Goal: Check status: Check status

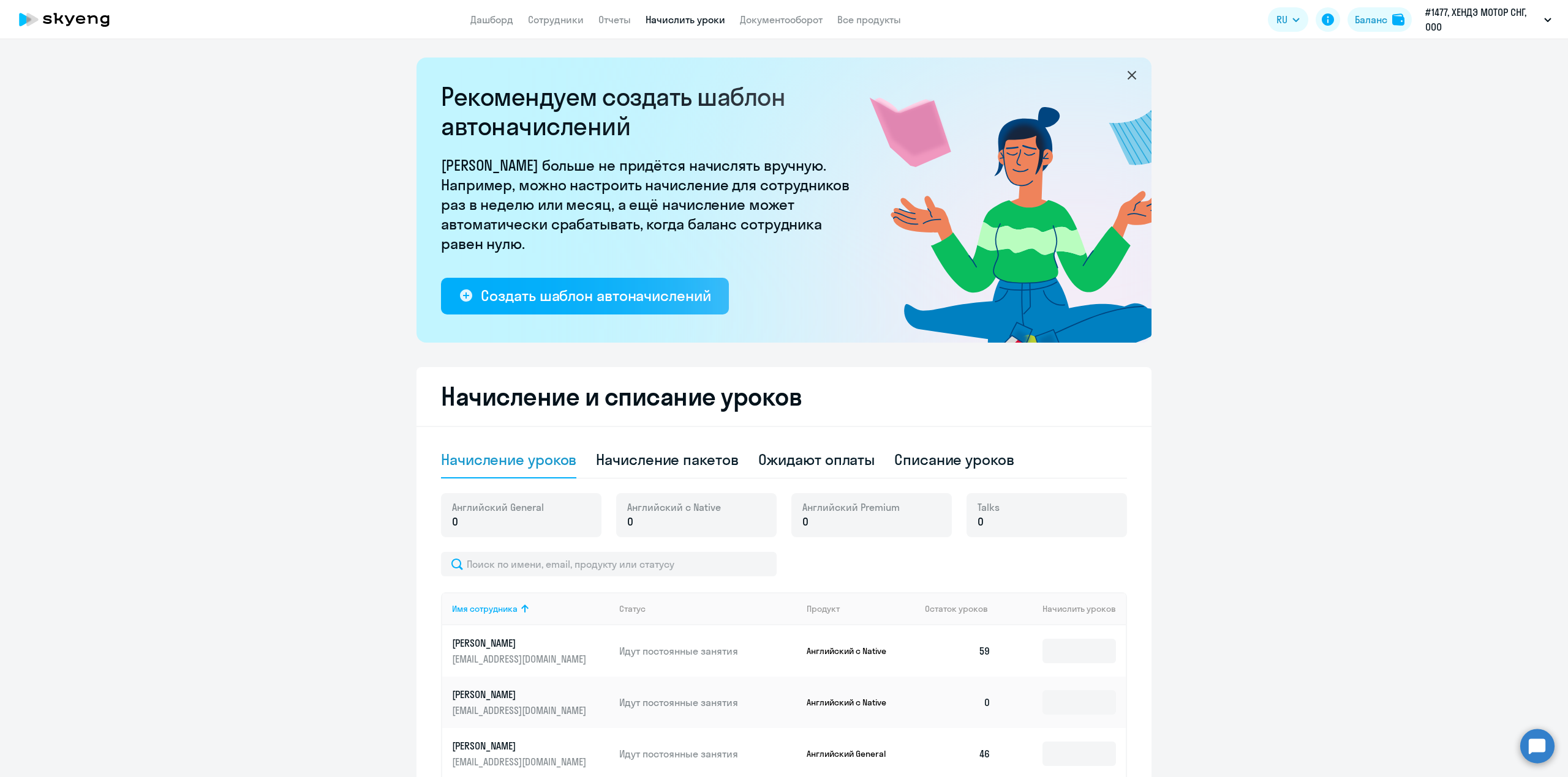
select select "10"
click at [654, 465] on div "Начисление пакетов" at bounding box center [667, 459] width 142 height 20
select select "10"
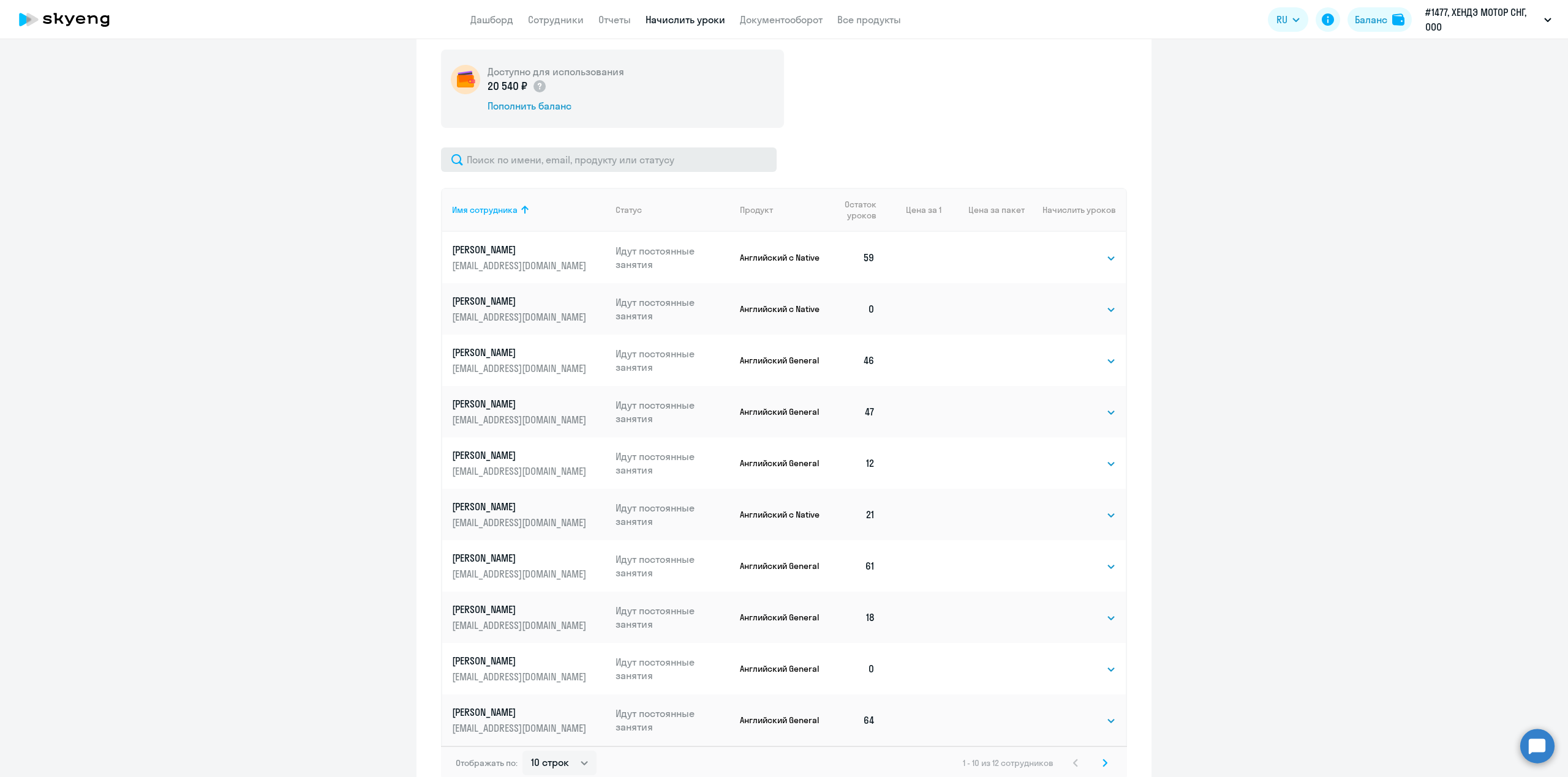
scroll to position [351, 0]
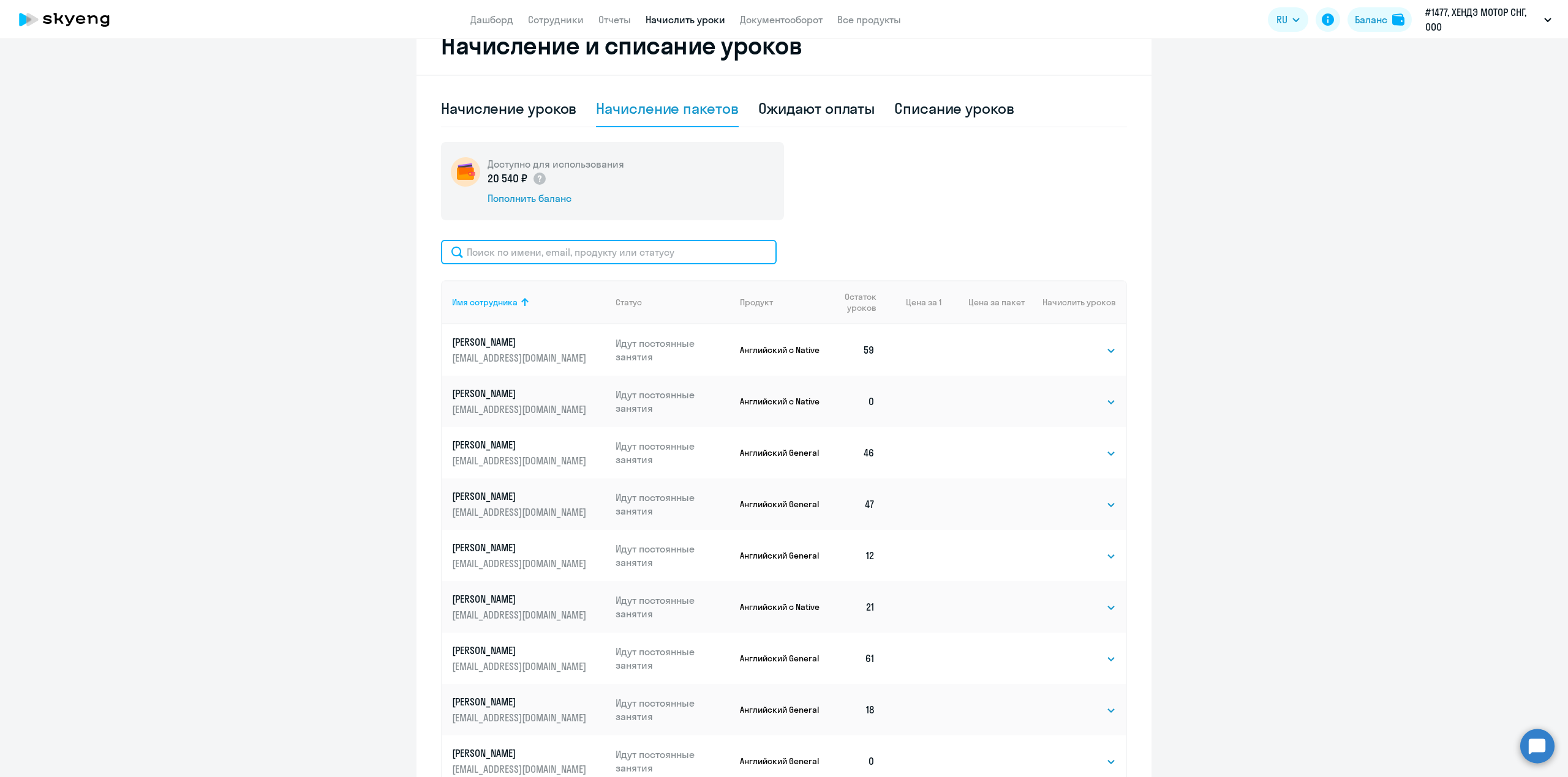
click at [587, 252] on input "text" at bounding box center [609, 252] width 336 height 25
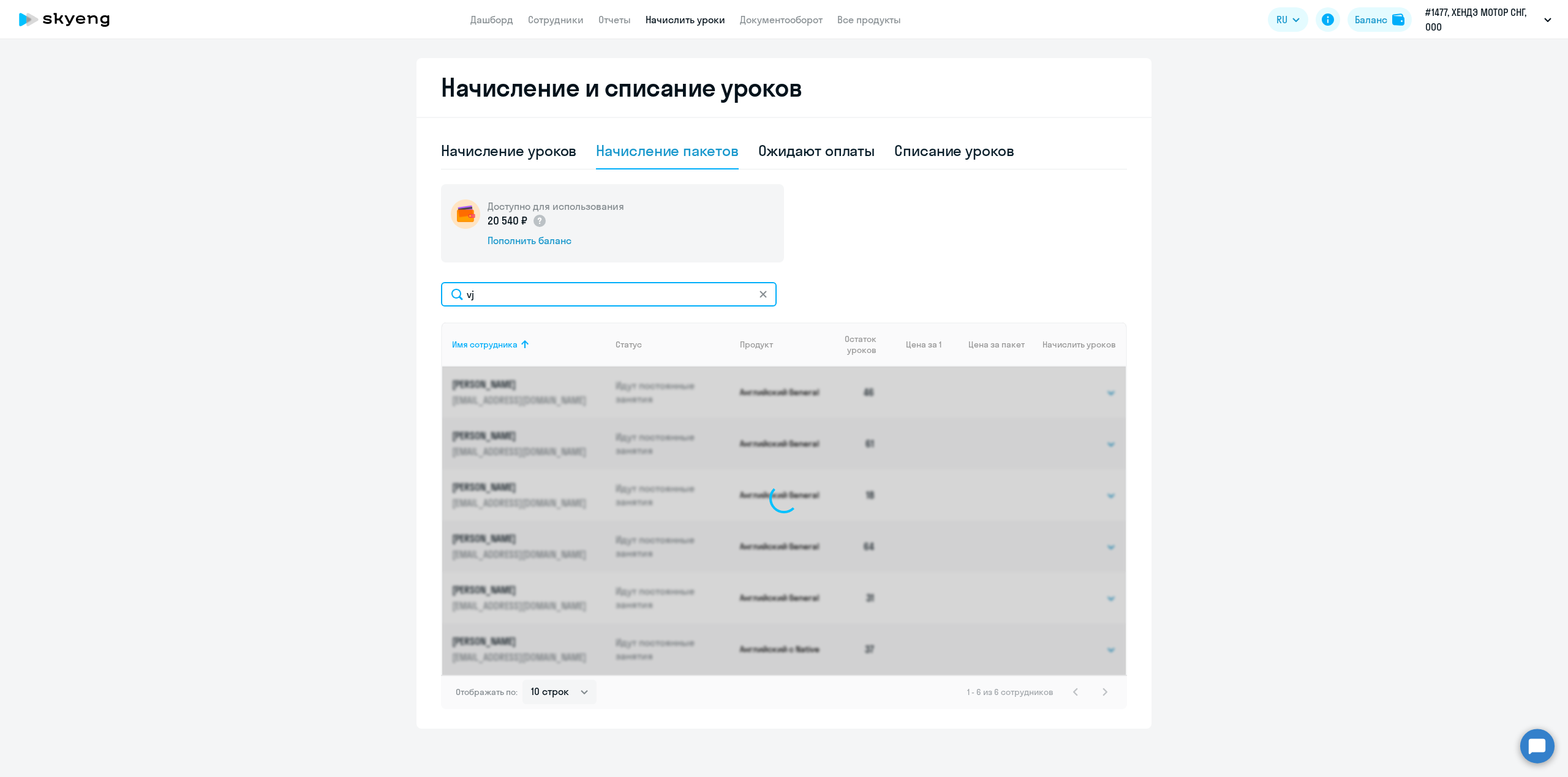
scroll to position [140, 0]
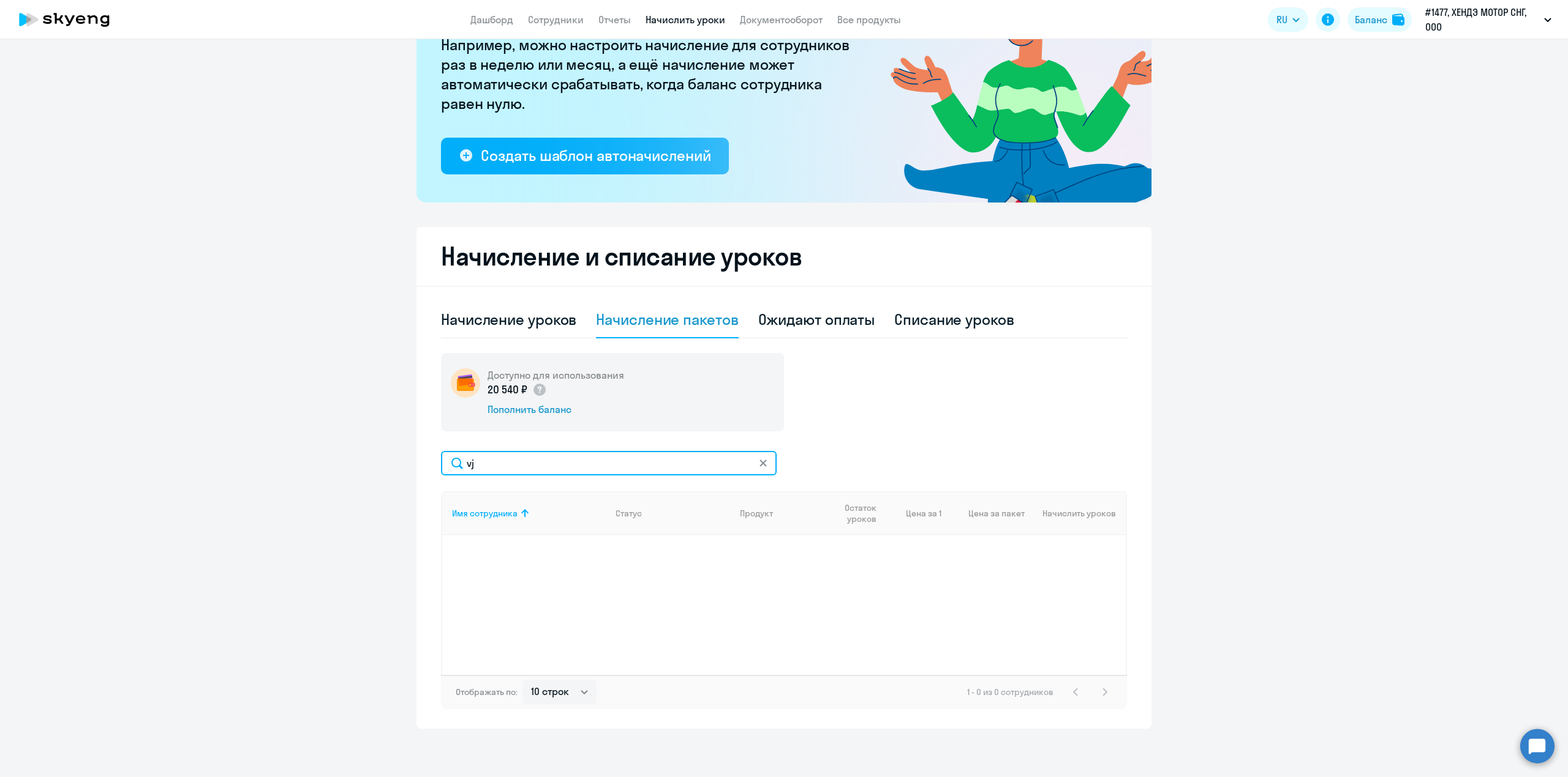
type input "v"
type input "мороз"
